Goal: Check status: Check status

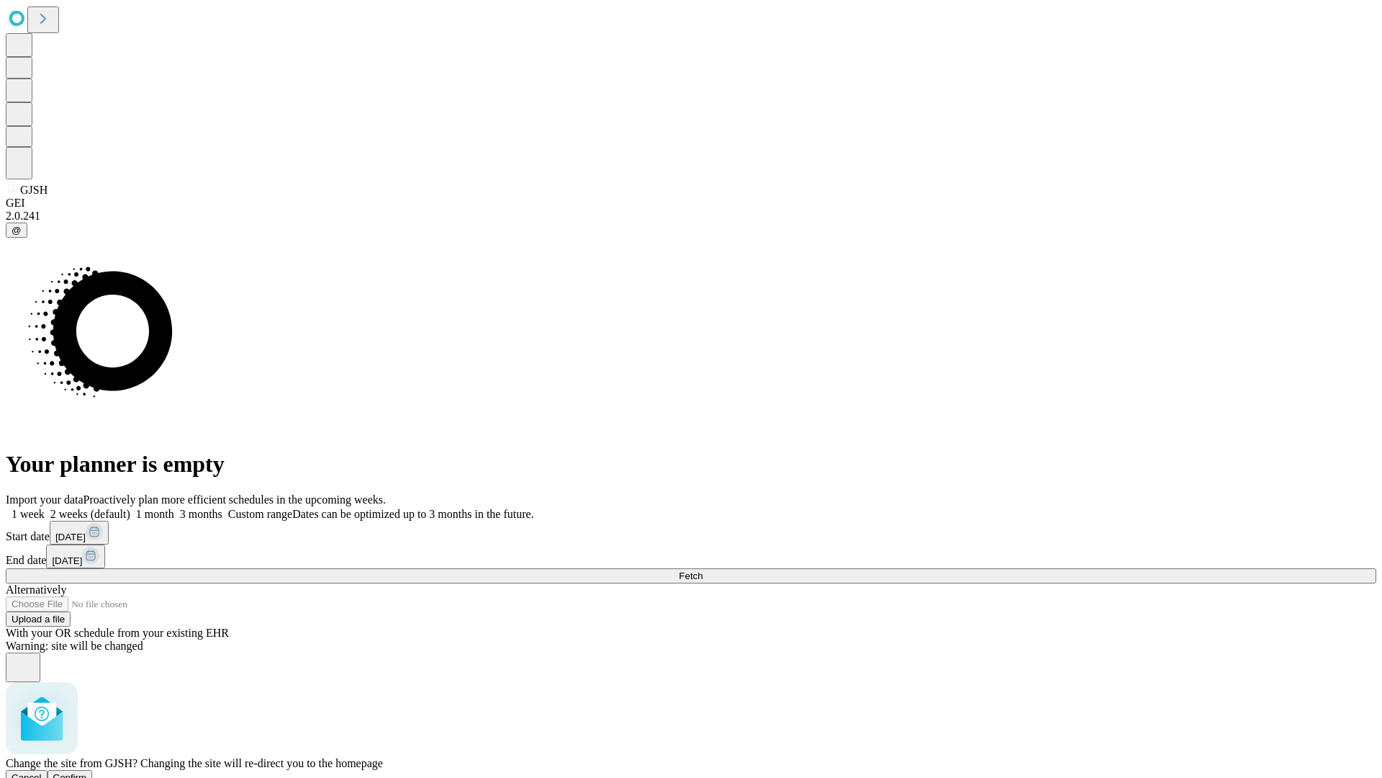
click at [87, 772] on span "Confirm" at bounding box center [70, 777] width 34 height 11
click at [45, 508] on label "1 week" at bounding box center [25, 514] width 39 height 12
click at [703, 570] on span "Fetch" at bounding box center [691, 575] width 24 height 11
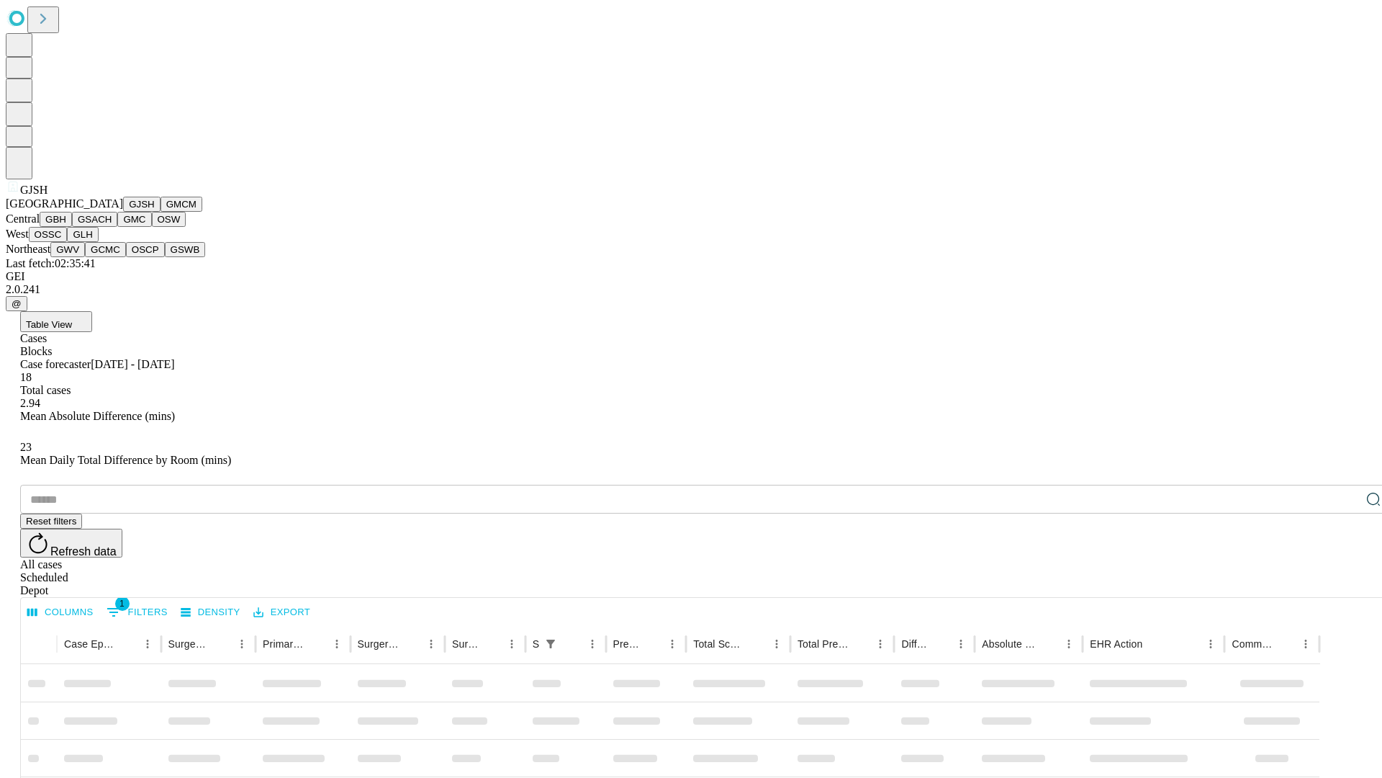
click at [161, 212] on button "GMCM" at bounding box center [182, 204] width 42 height 15
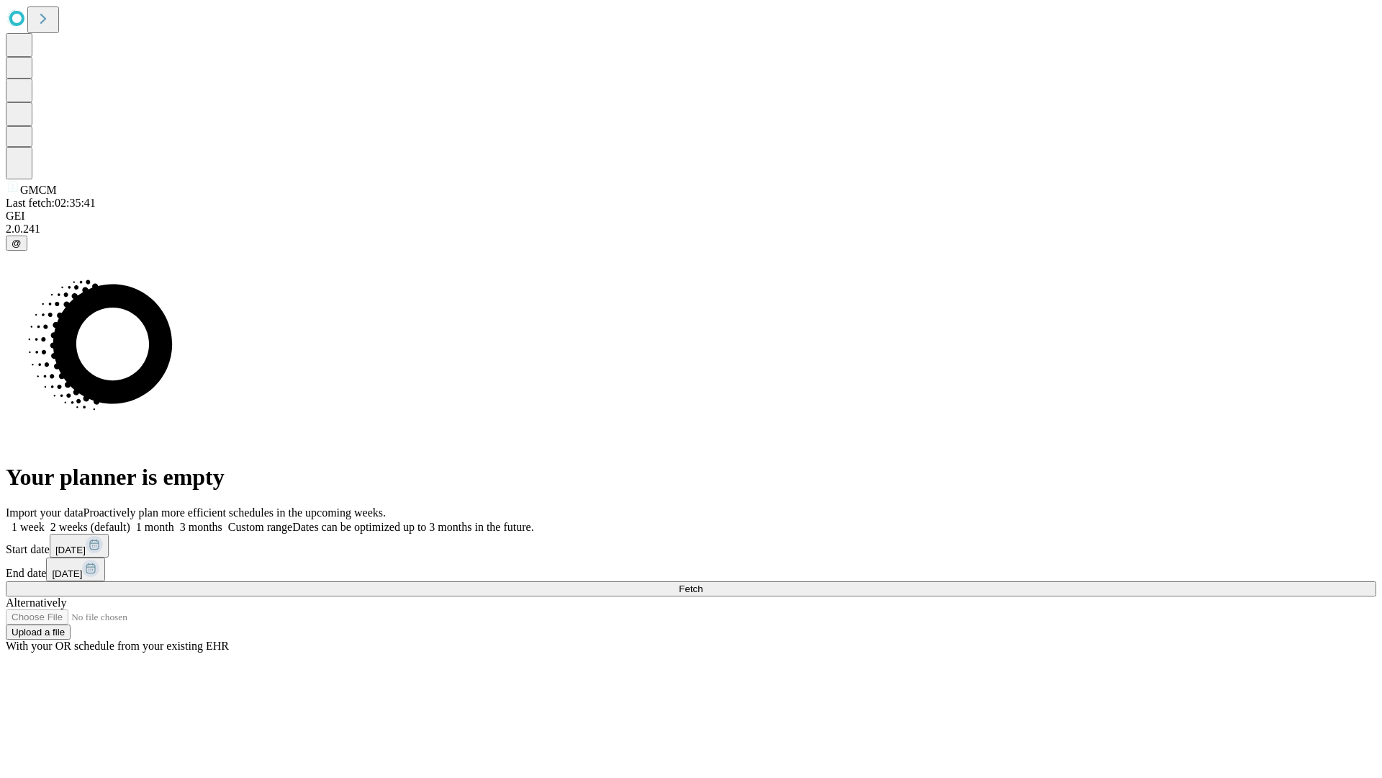
click at [45, 521] on label "1 week" at bounding box center [25, 527] width 39 height 12
click at [703, 583] on span "Fetch" at bounding box center [691, 588] width 24 height 11
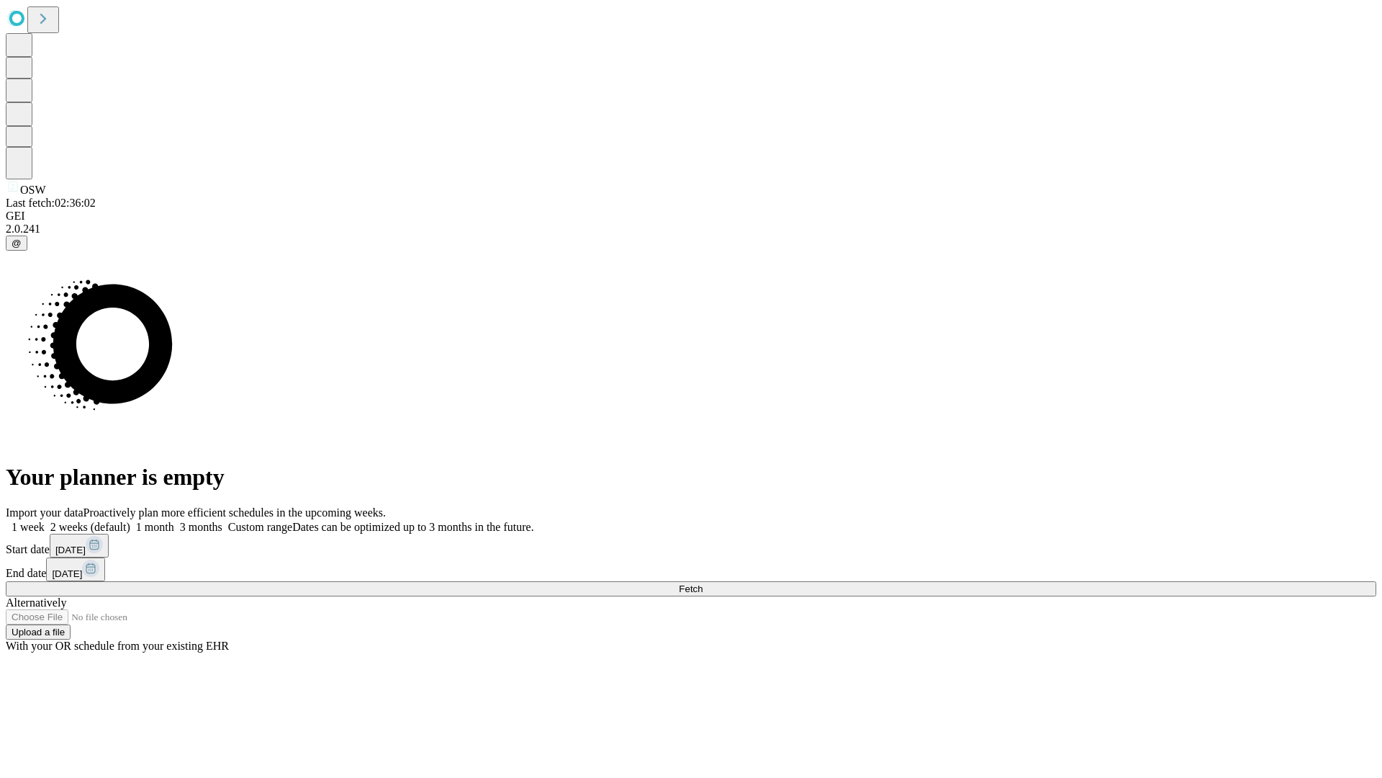
click at [45, 521] on label "1 week" at bounding box center [25, 527] width 39 height 12
click at [703, 583] on span "Fetch" at bounding box center [691, 588] width 24 height 11
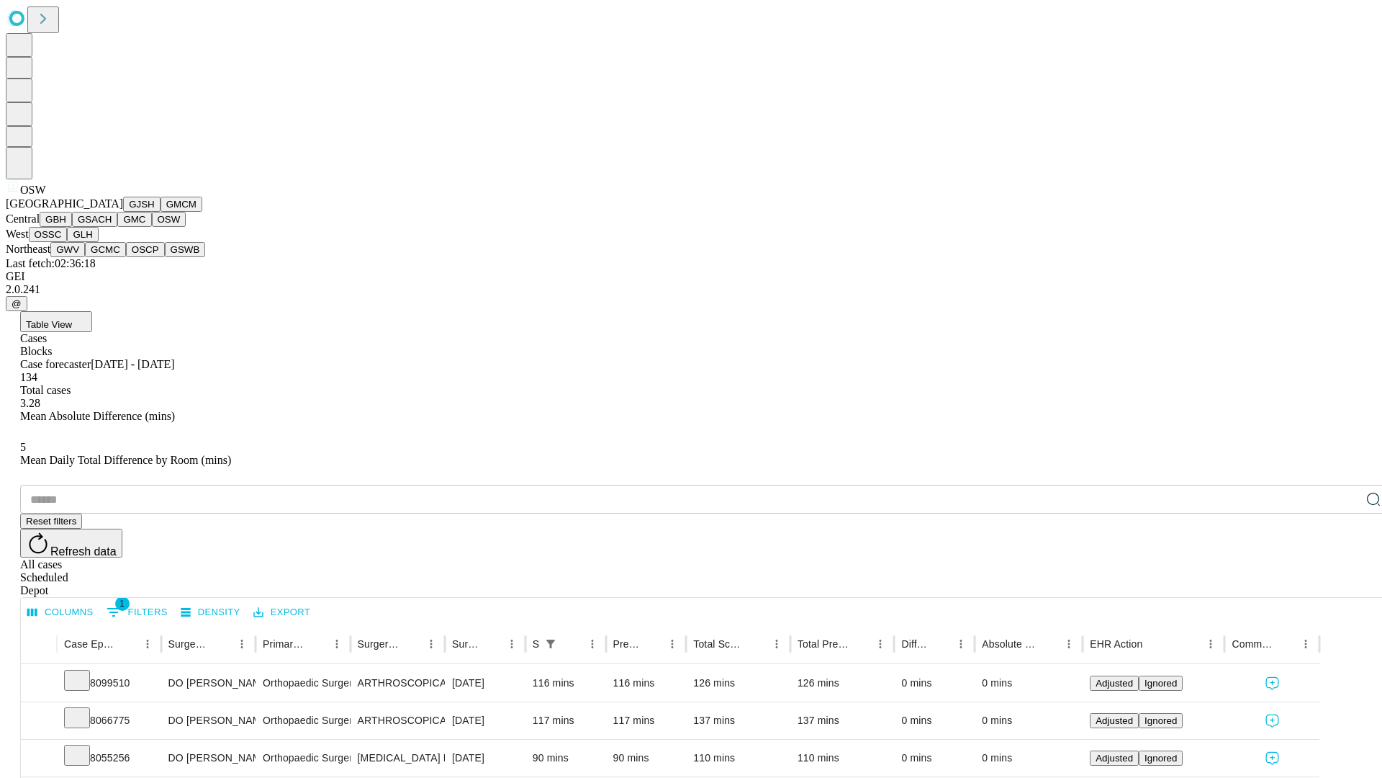
click at [68, 242] on button "OSSC" at bounding box center [48, 234] width 39 height 15
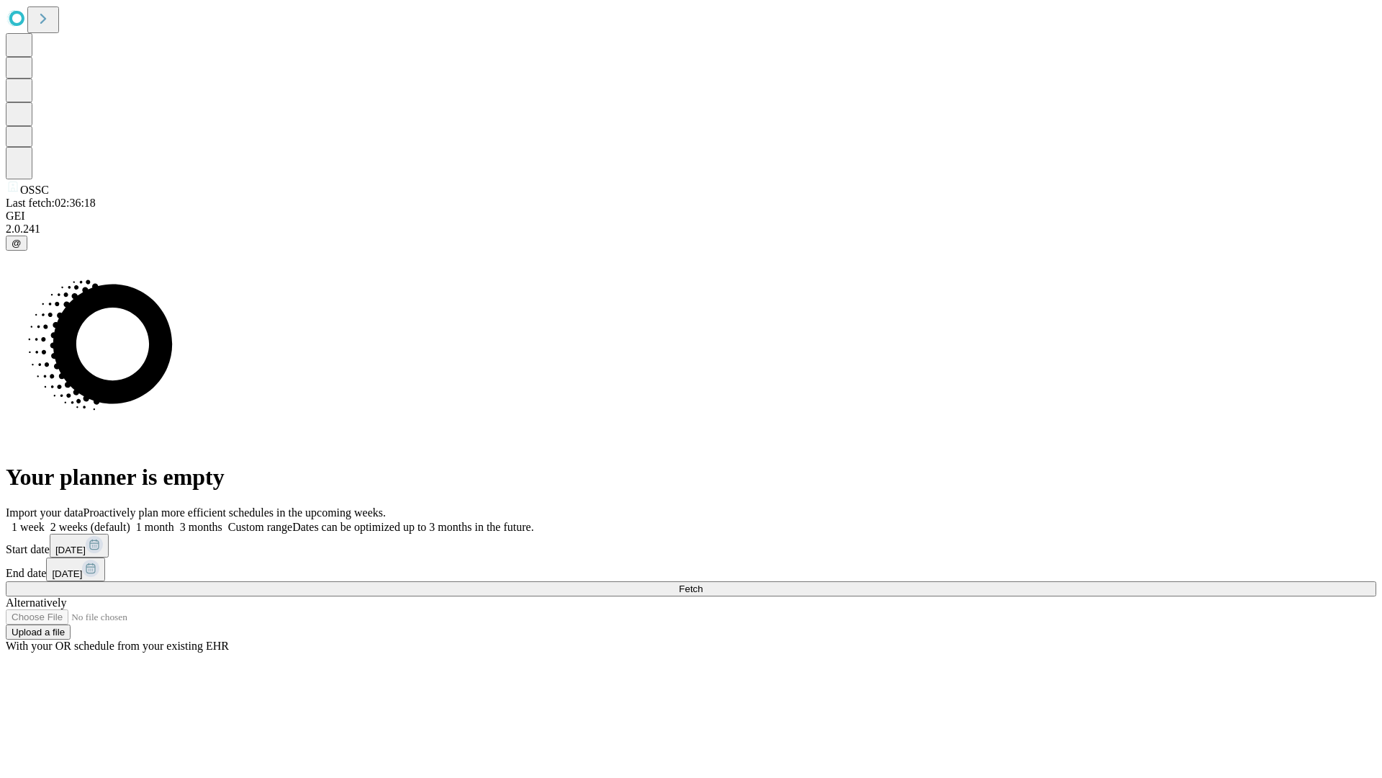
click at [703, 583] on span "Fetch" at bounding box center [691, 588] width 24 height 11
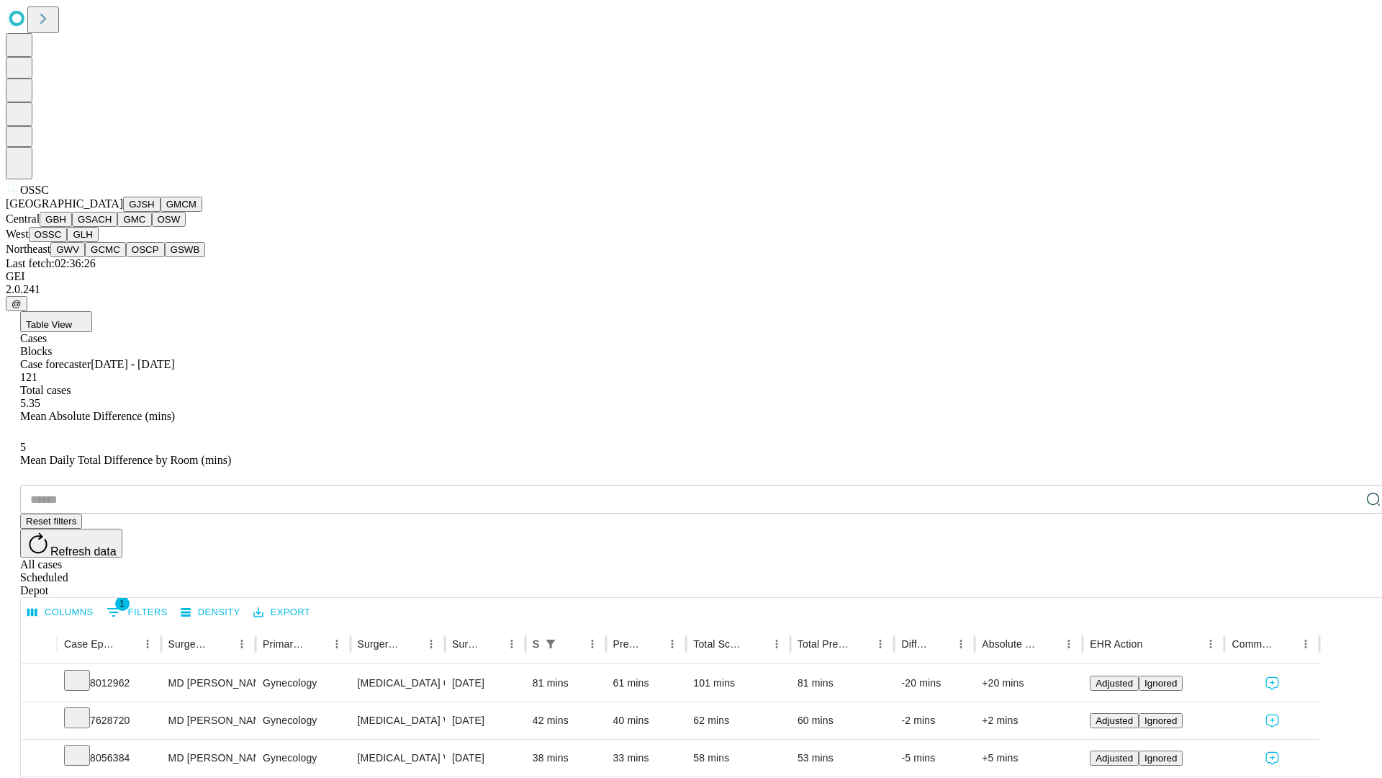
click at [98, 242] on button "GLH" at bounding box center [82, 234] width 31 height 15
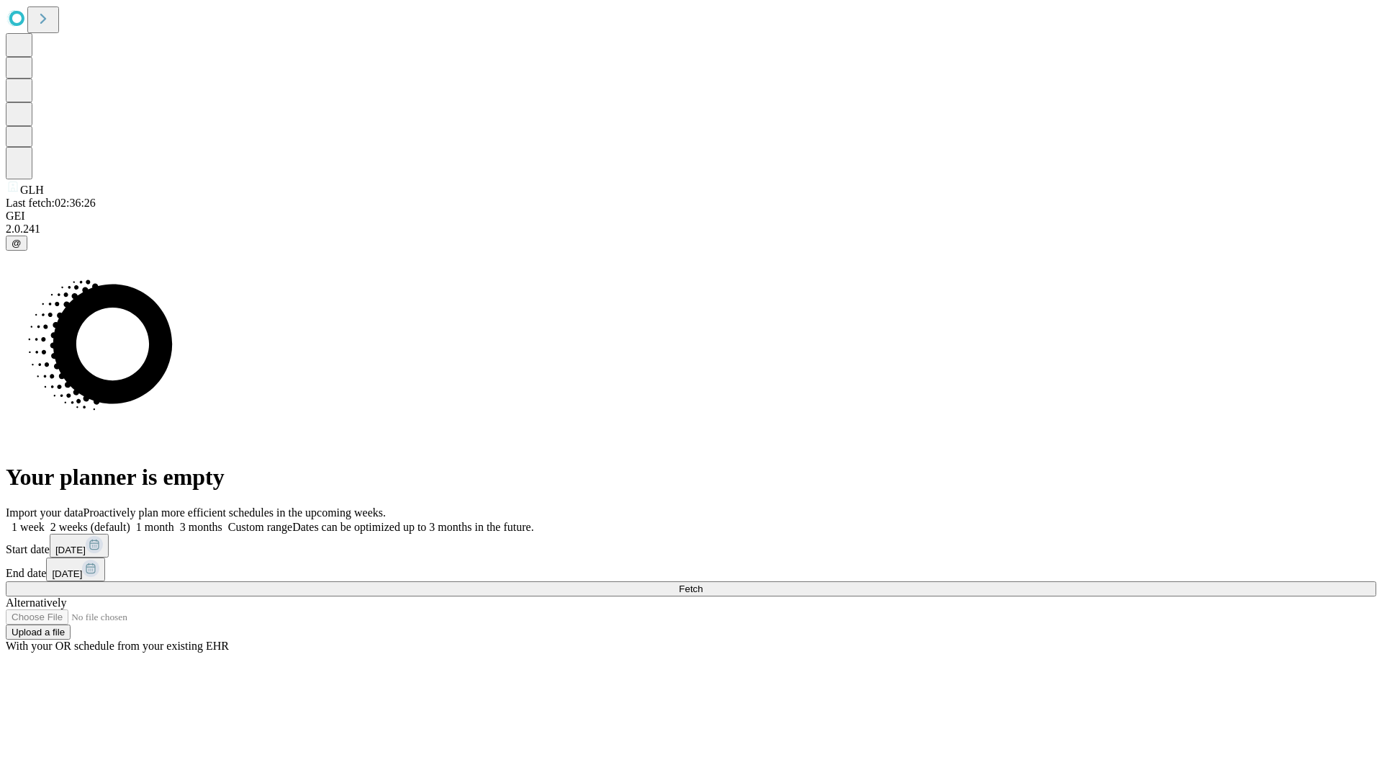
click at [45, 521] on label "1 week" at bounding box center [25, 527] width 39 height 12
click at [703, 583] on span "Fetch" at bounding box center [691, 588] width 24 height 11
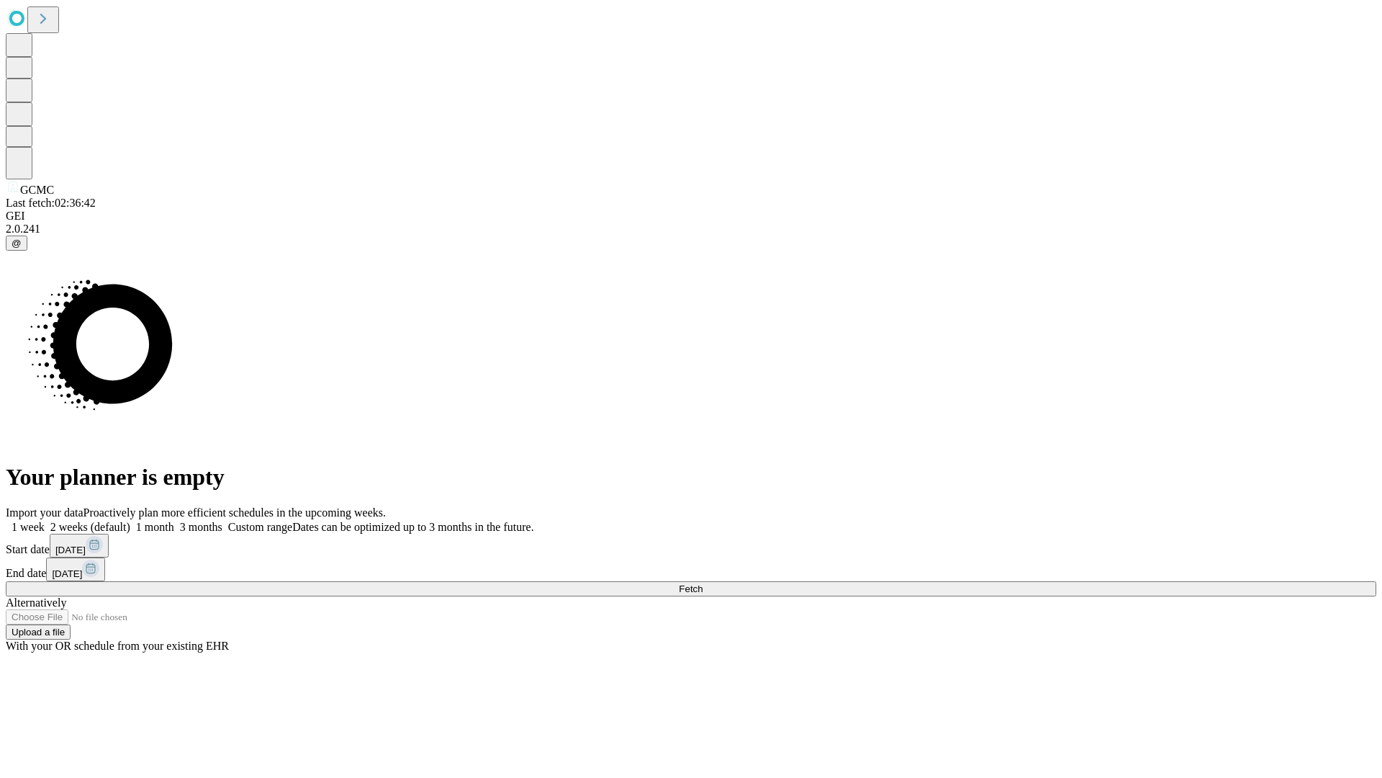
click at [45, 521] on label "1 week" at bounding box center [25, 527] width 39 height 12
click at [703, 583] on span "Fetch" at bounding box center [691, 588] width 24 height 11
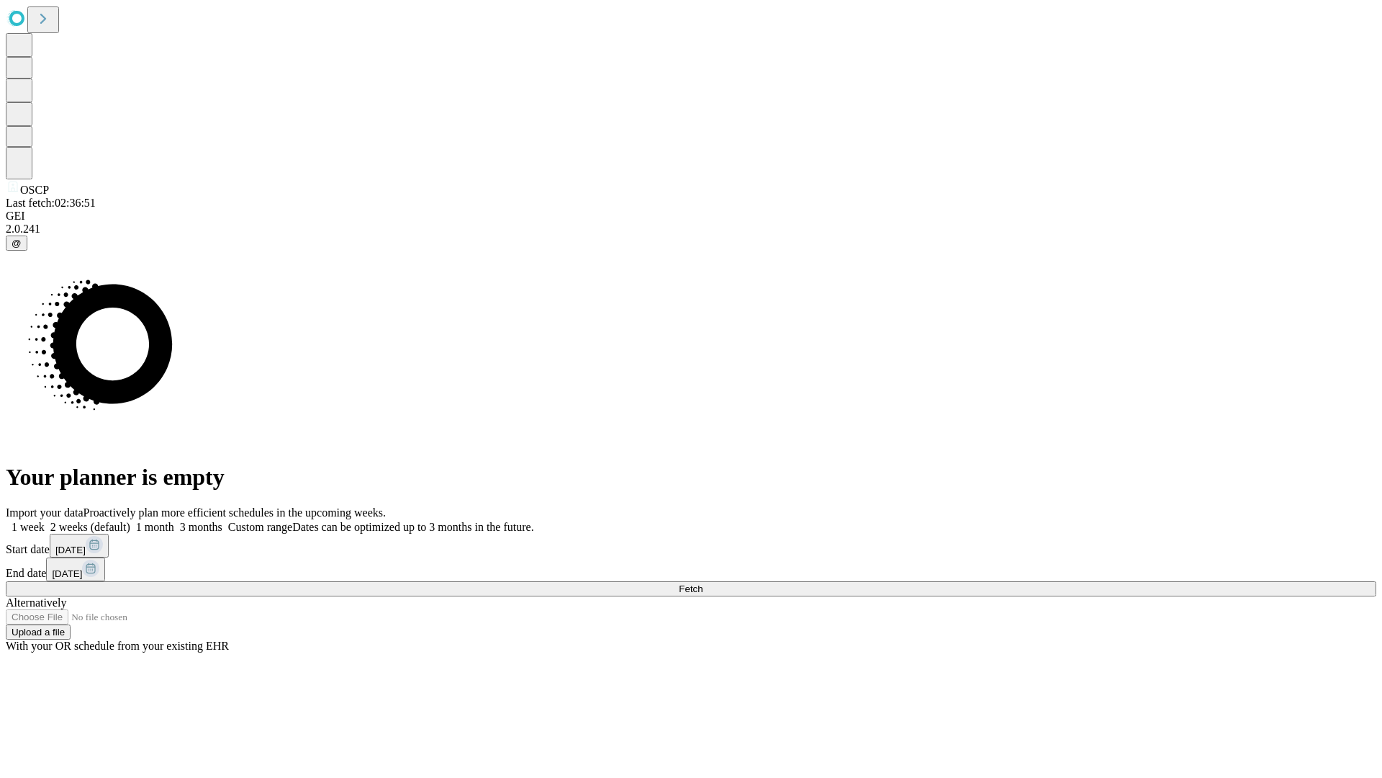
click at [45, 521] on label "1 week" at bounding box center [25, 527] width 39 height 12
click at [703, 583] on span "Fetch" at bounding box center [691, 588] width 24 height 11
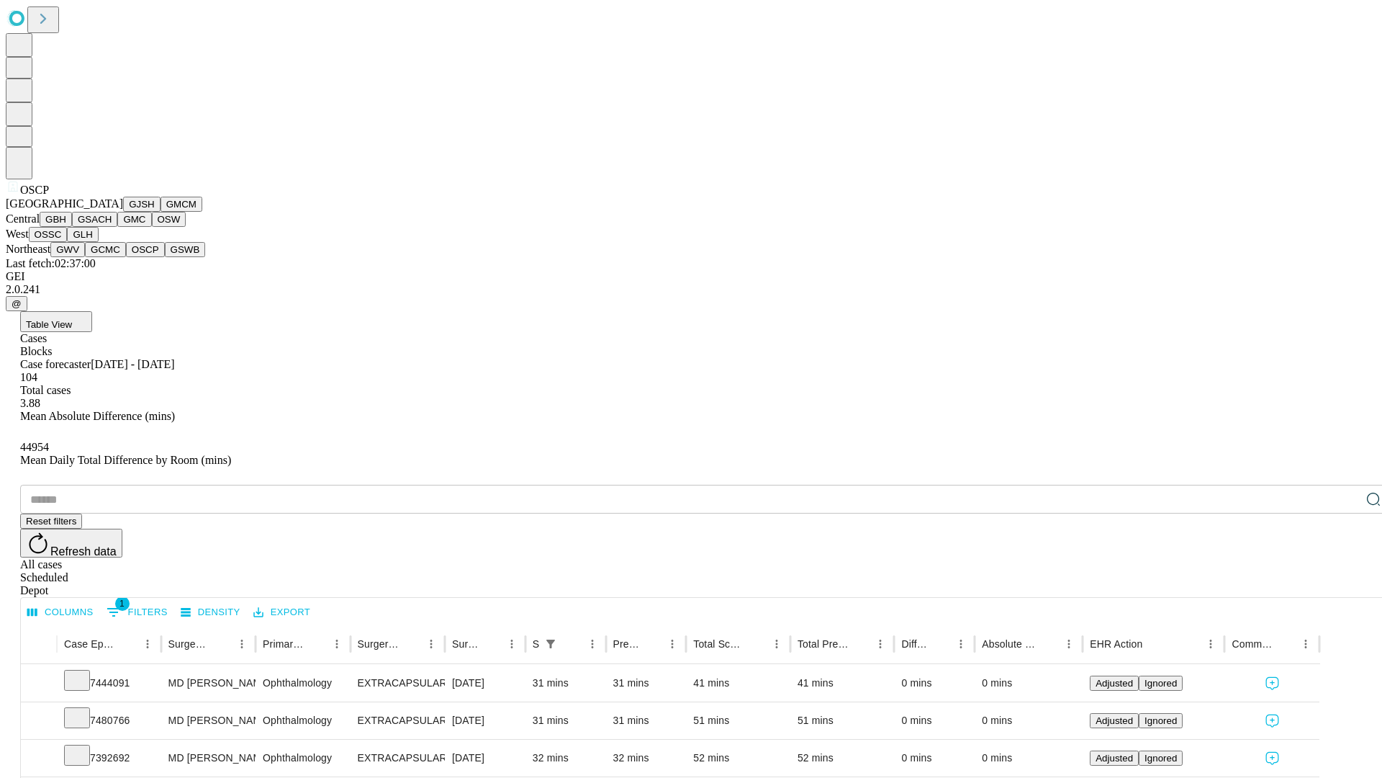
click at [165, 257] on button "GSWB" at bounding box center [185, 249] width 41 height 15
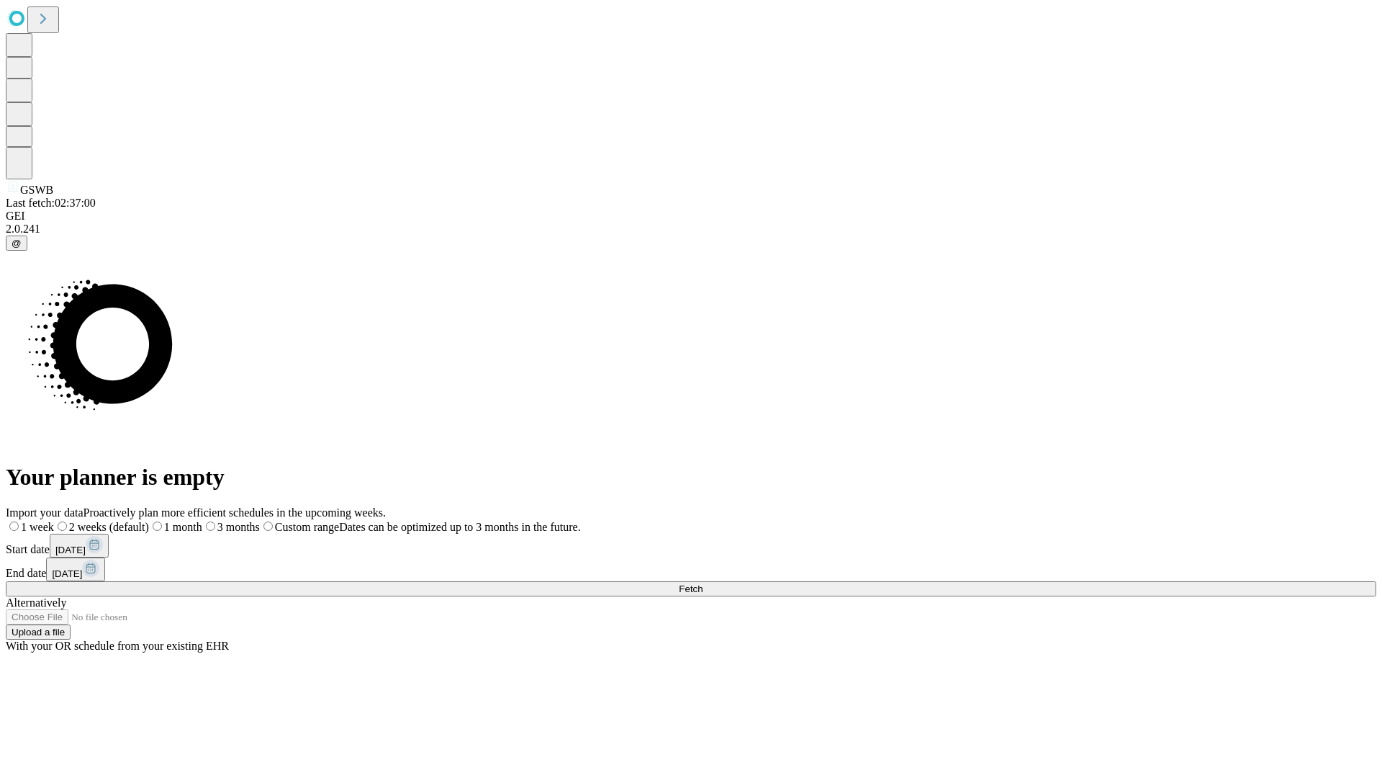
click at [703, 583] on span "Fetch" at bounding box center [691, 588] width 24 height 11
